Goal: Information Seeking & Learning: Learn about a topic

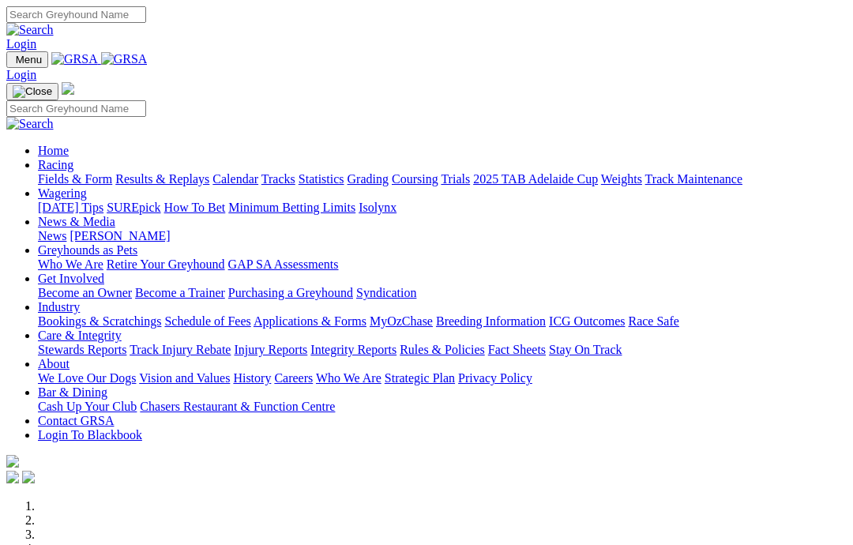
scroll to position [302, 0]
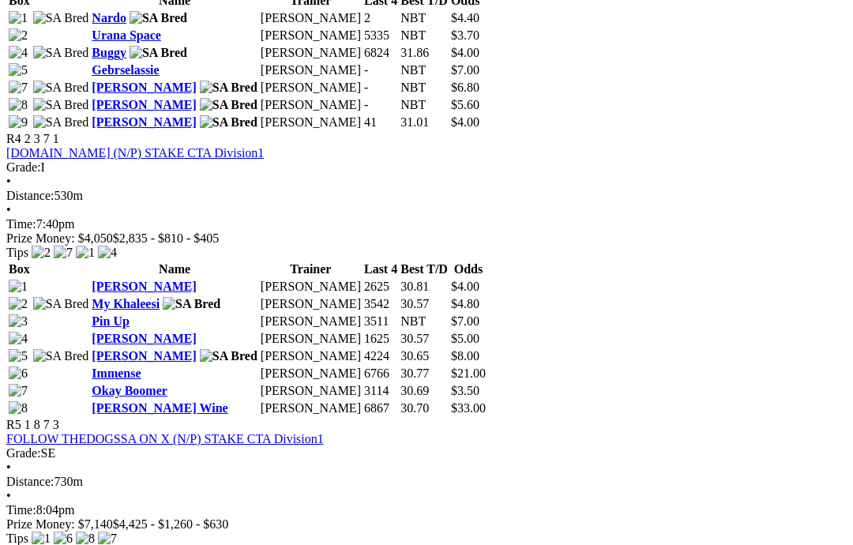
scroll to position [1529, 0]
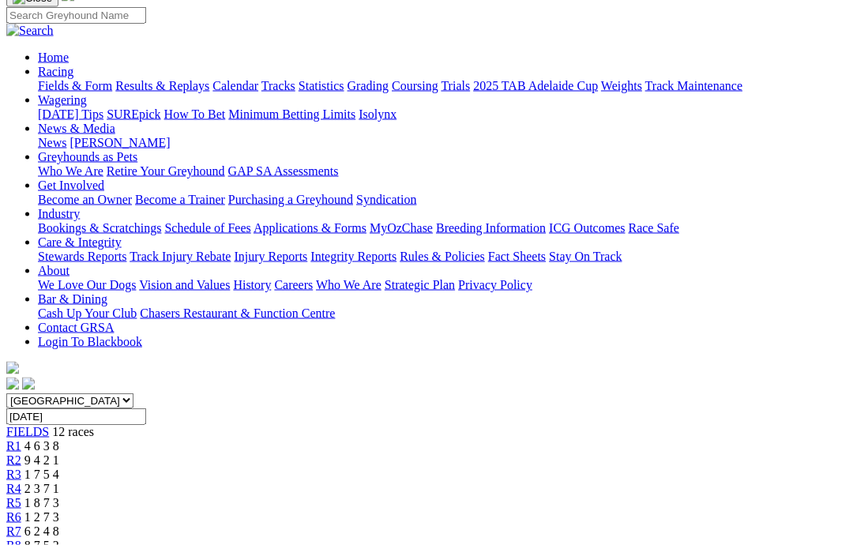
scroll to position [140, 0]
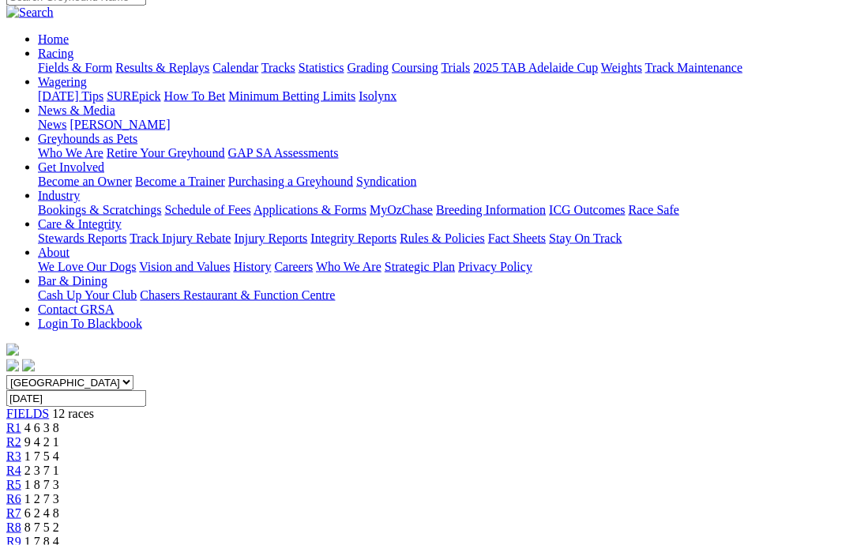
click at [21, 521] on span "R8" at bounding box center [13, 527] width 15 height 13
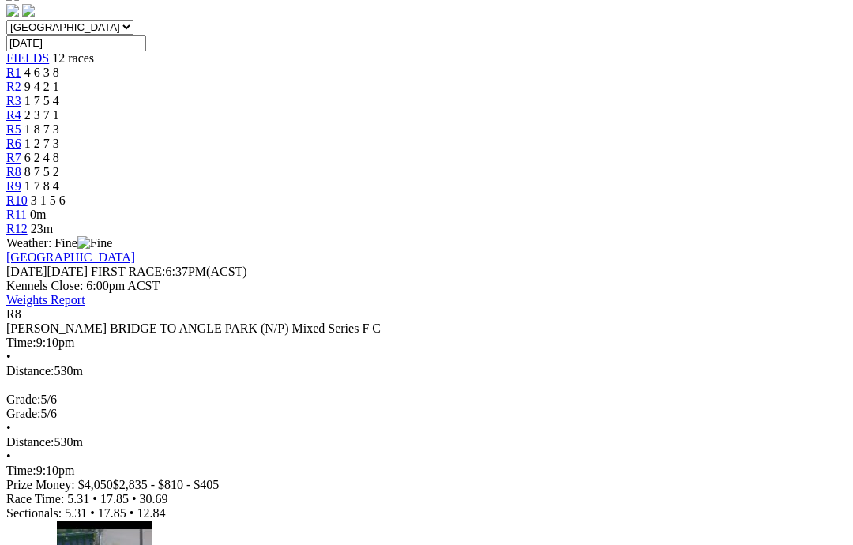
scroll to position [492, 0]
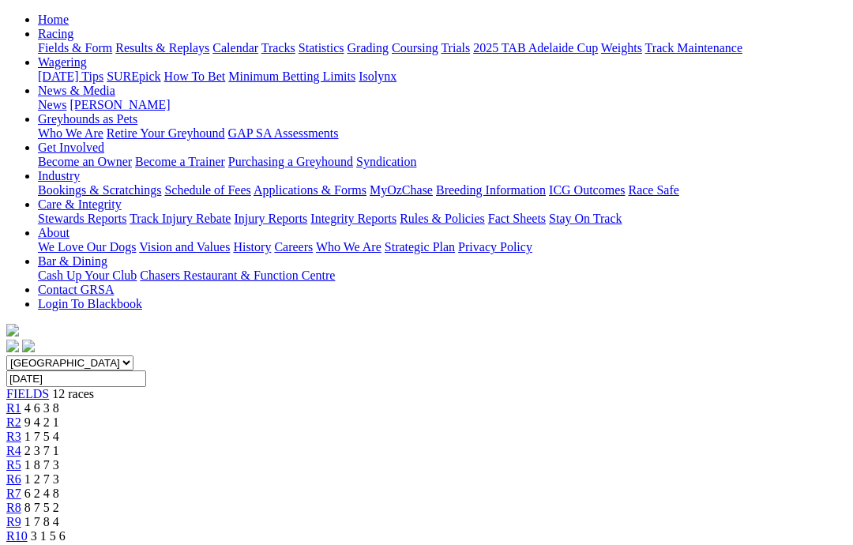
scroll to position [159, 0]
click at [21, 516] on span "R9" at bounding box center [13, 522] width 15 height 13
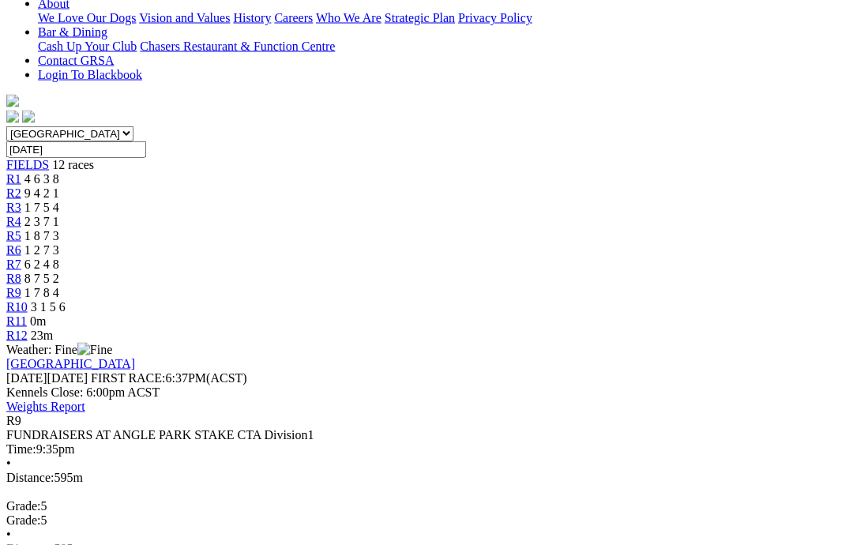
scroll to position [390, 0]
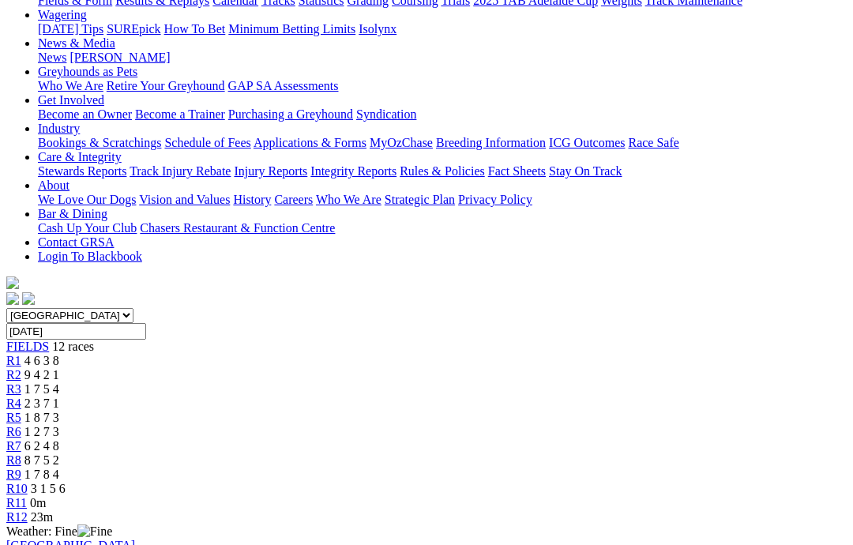
scroll to position [186, 0]
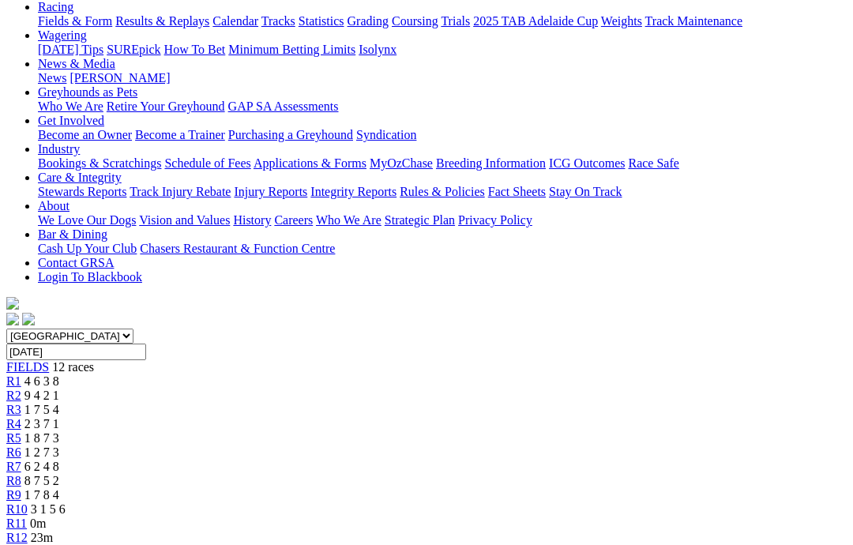
click at [28, 503] on span "R10" at bounding box center [16, 509] width 21 height 13
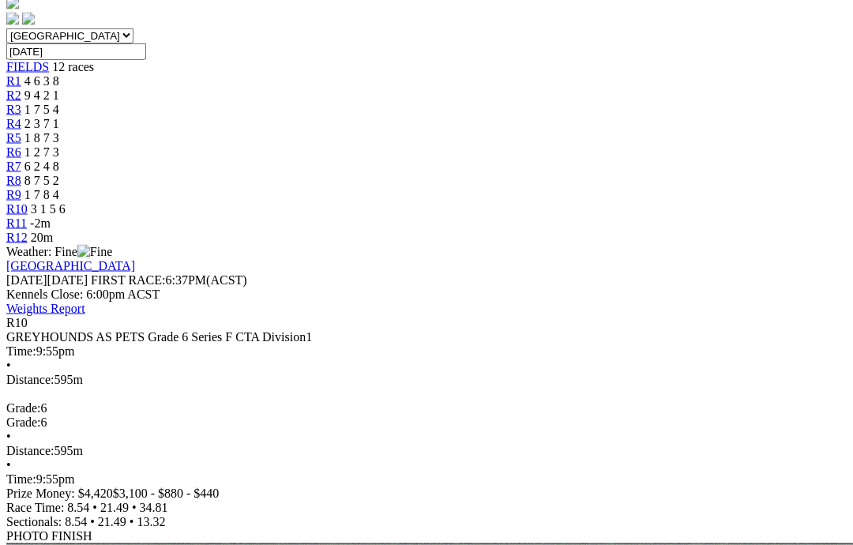
scroll to position [488, 0]
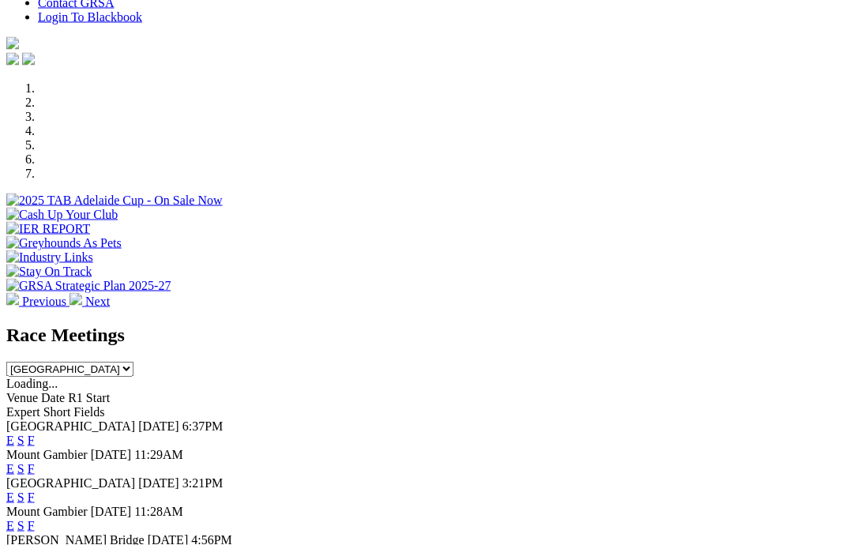
scroll to position [481, 0]
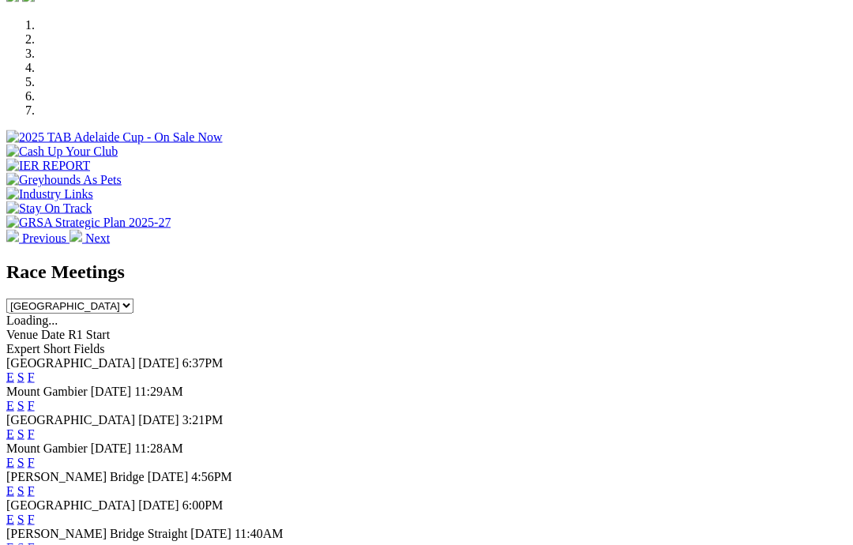
click at [569, 371] on div "E S F" at bounding box center [426, 378] width 841 height 14
click at [35, 370] on link "F" at bounding box center [31, 376] width 7 height 13
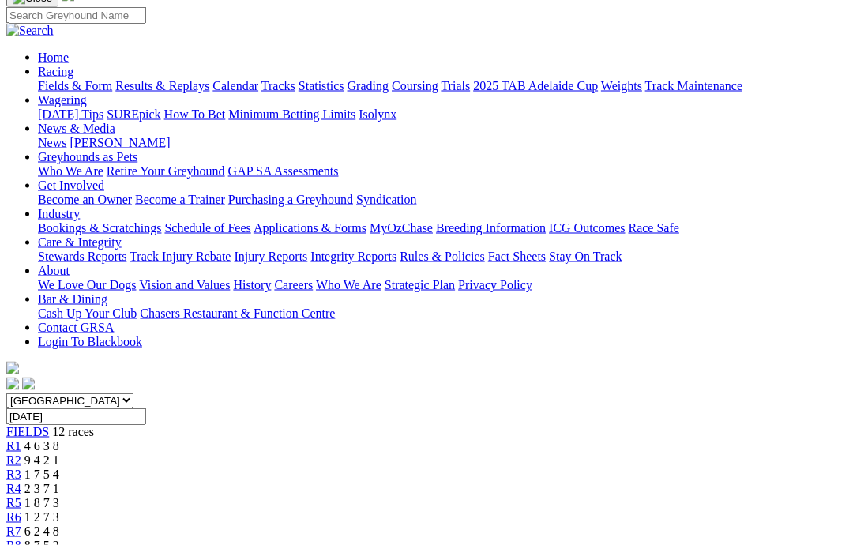
scroll to position [122, 0]
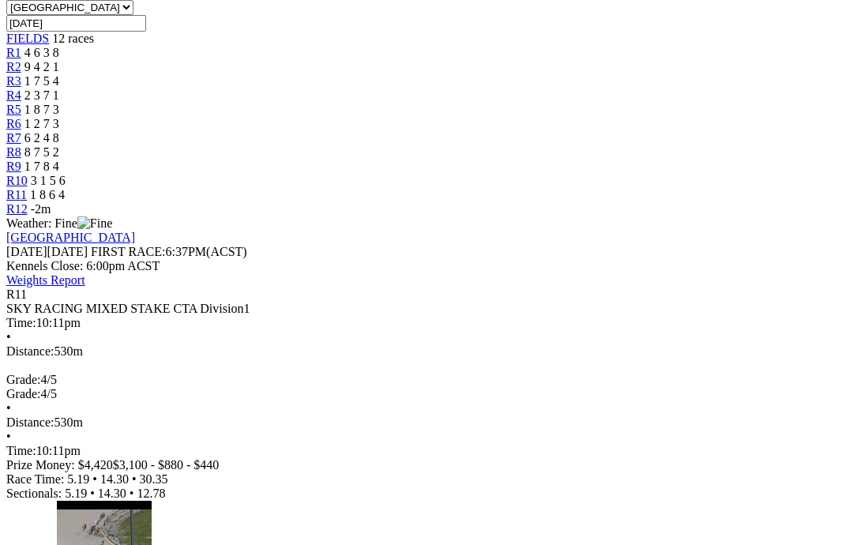
scroll to position [518, 0]
